Goal: Find specific page/section: Find specific page/section

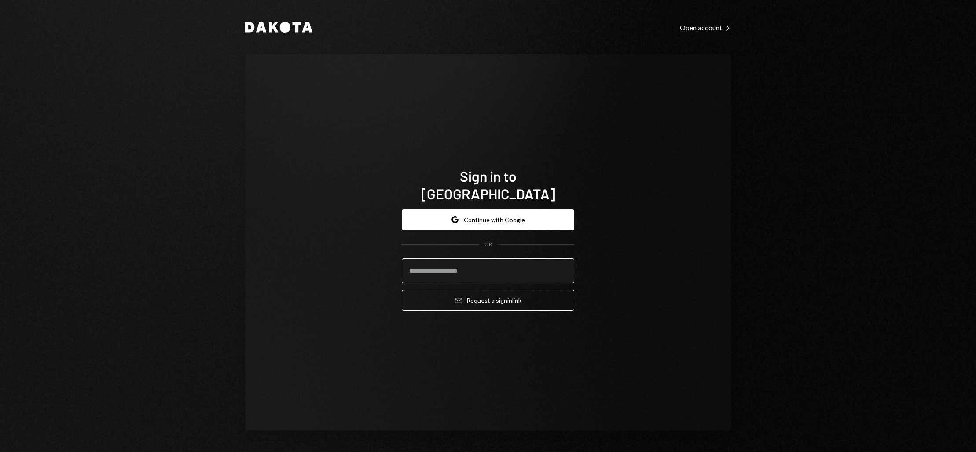
click at [462, 258] on input "email" at bounding box center [488, 270] width 173 height 25
type input "**********"
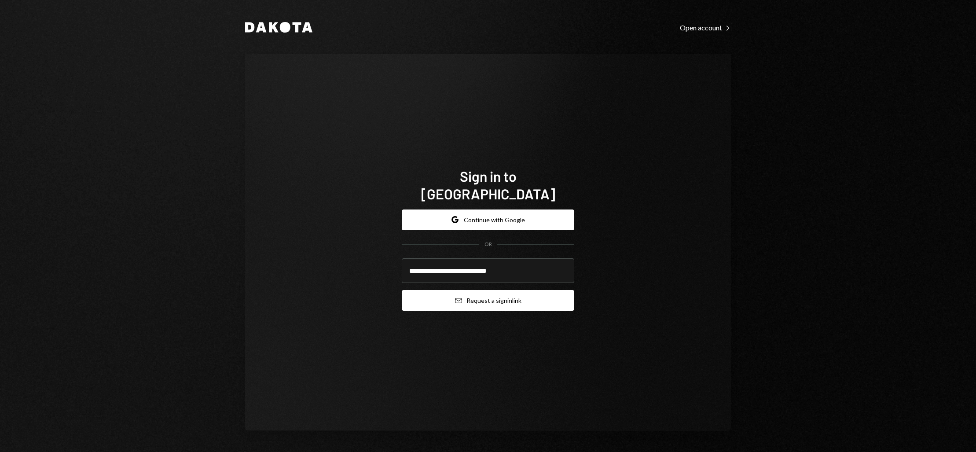
click at [477, 294] on button "Email Request a sign in link" at bounding box center [488, 300] width 173 height 21
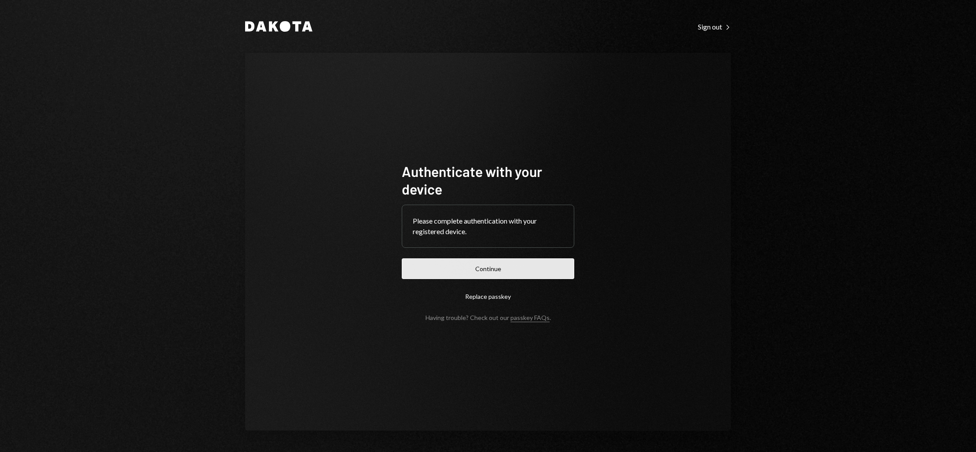
click at [489, 267] on button "Continue" at bounding box center [488, 268] width 173 height 21
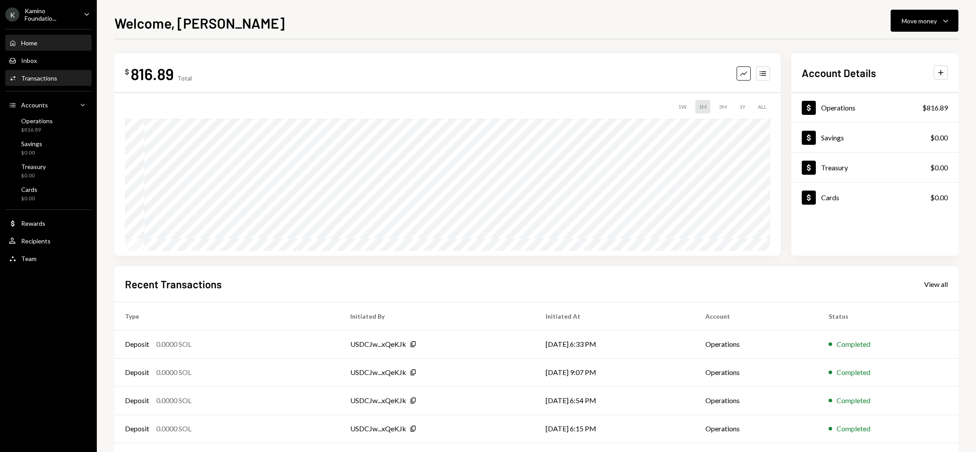
click at [37, 79] on div "Transactions" at bounding box center [39, 77] width 36 height 7
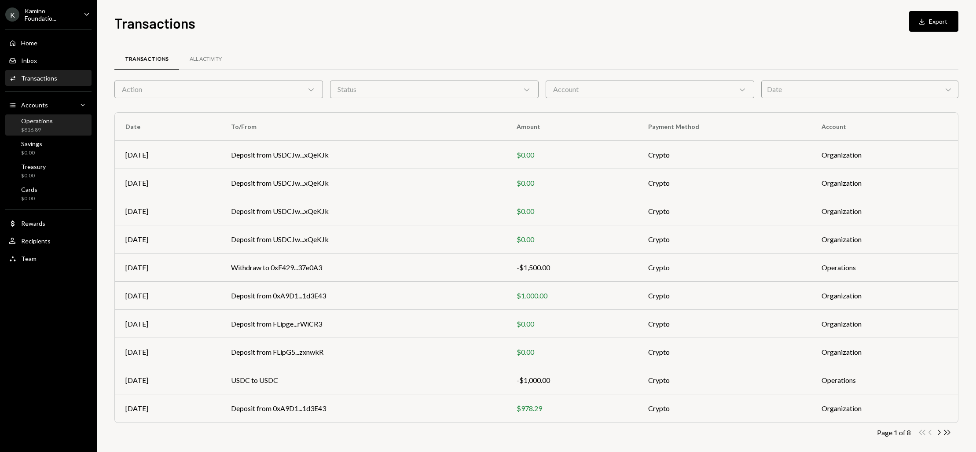
click at [33, 125] on div "Operations $816.89" at bounding box center [37, 125] width 32 height 17
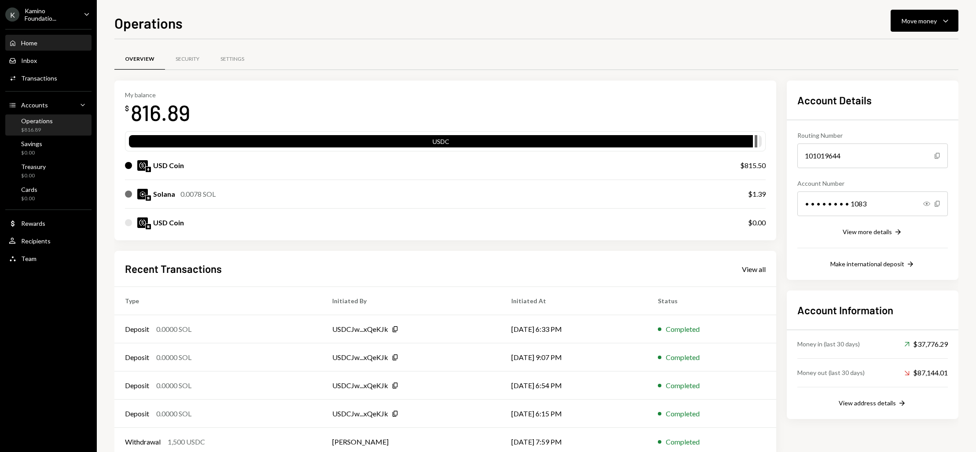
click at [26, 42] on div "Home" at bounding box center [29, 42] width 16 height 7
